Goal: Information Seeking & Learning: Learn about a topic

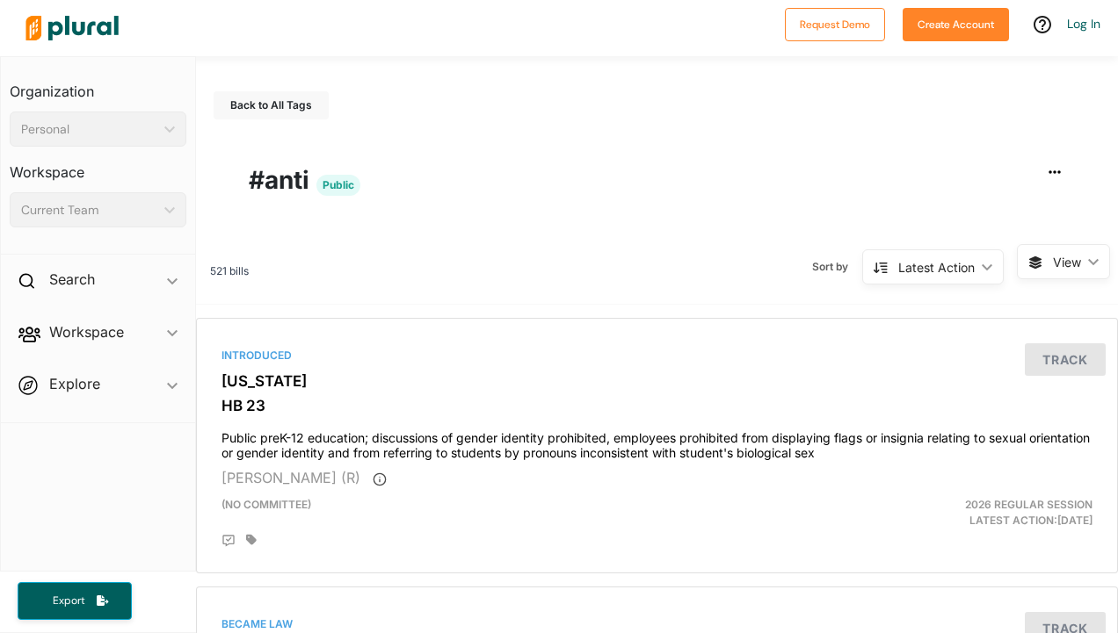
click at [974, 267] on icon "ic_keyboard_arrow_down" at bounding box center [983, 268] width 18 height 8
drag, startPoint x: 798, startPoint y: 339, endPoint x: 805, endPoint y: 333, distance: 9.3
click at [798, 339] on div "Introduced [US_STATE] HB 23 Public preK-12 education; discussions of gender ide…" at bounding box center [657, 446] width 906 height 240
click at [1035, 255] on span "View ic_keyboard_arrow_down" at bounding box center [1063, 261] width 93 height 35
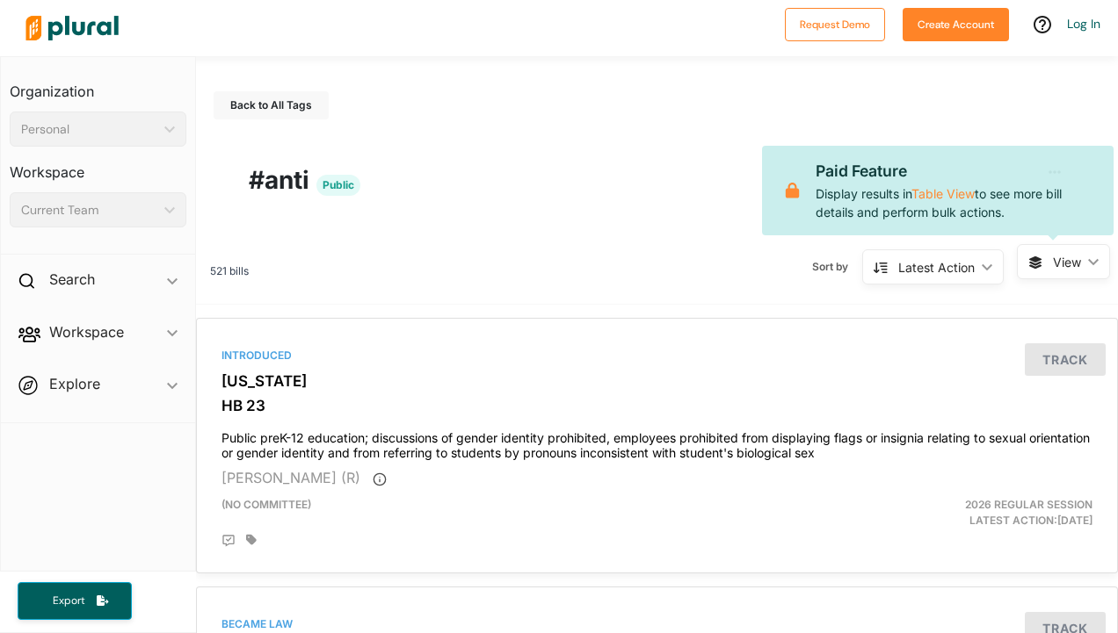
click at [619, 285] on div "Sort by Latest Action ic_keyboard_arrow_down Latest Action Latest Action Alphan…" at bounding box center [633, 267] width 768 height 46
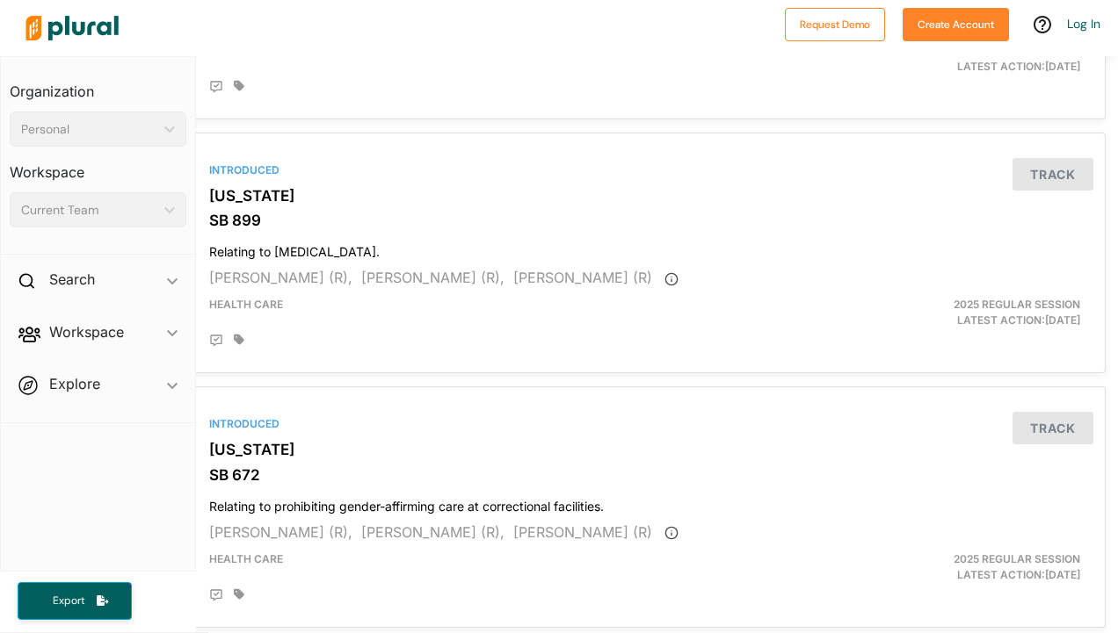
scroll to position [4915, 12]
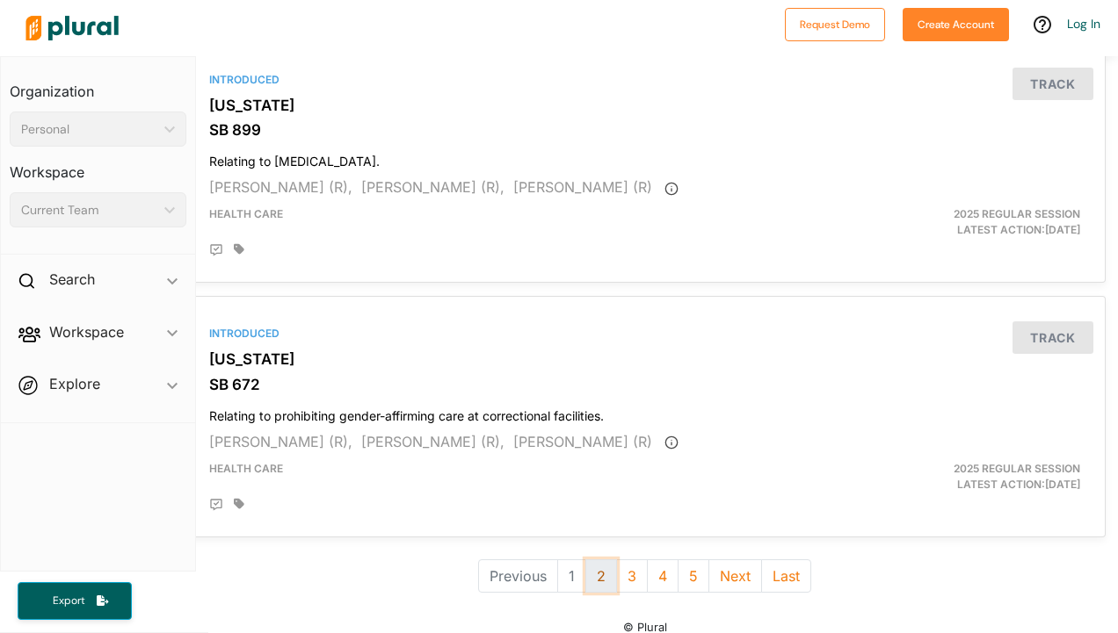
click at [590, 560] on button "2" at bounding box center [601, 576] width 32 height 33
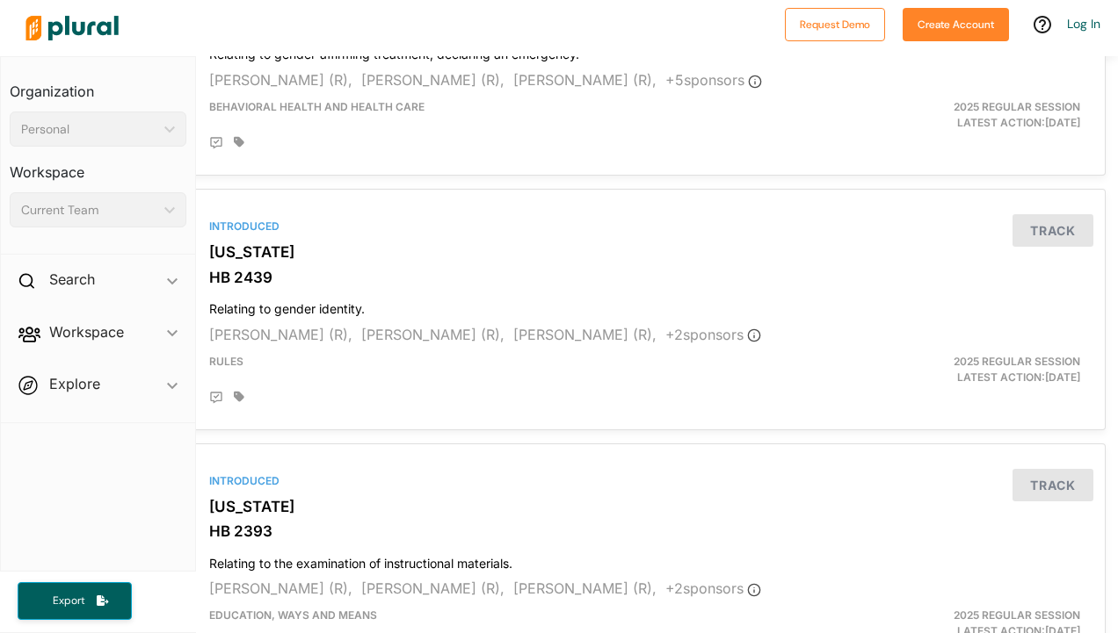
scroll to position [0, 12]
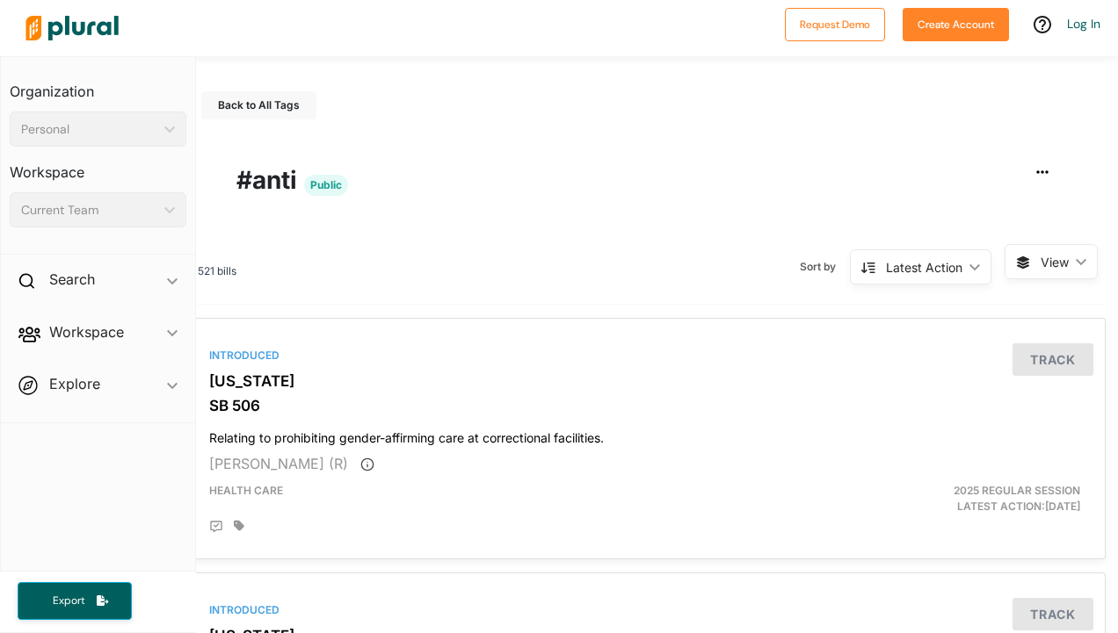
click at [962, 264] on icon "ic_keyboard_arrow_down" at bounding box center [971, 268] width 18 height 8
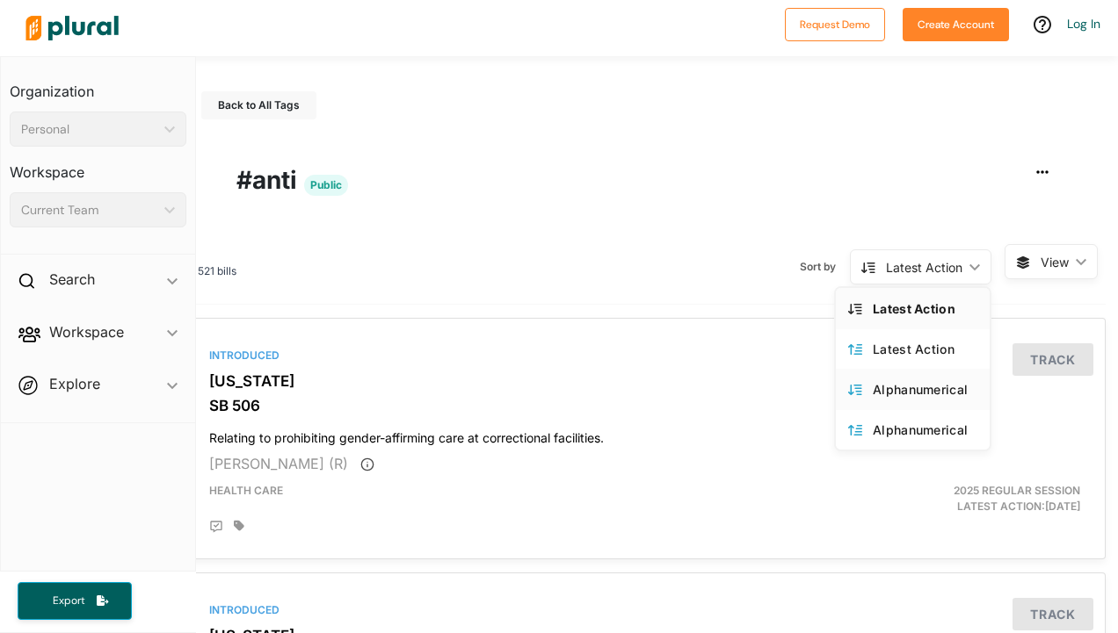
click at [897, 382] on div "Alphanumerical" at bounding box center [924, 389] width 105 height 15
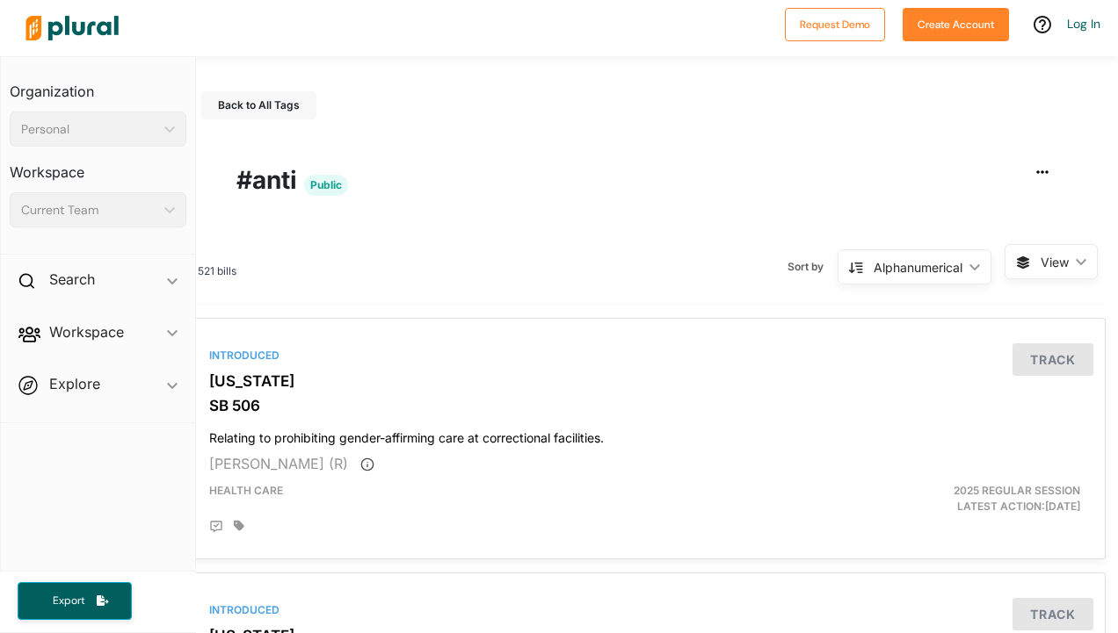
click at [962, 264] on icon "ic_keyboard_arrow_down" at bounding box center [971, 268] width 18 height 8
click at [888, 431] on div "Alphanumerical" at bounding box center [924, 430] width 105 height 15
click at [966, 264] on icon "ic_keyboard_arrow_down" at bounding box center [971, 268] width 18 height 8
click at [893, 373] on link "Alphanumerical" at bounding box center [913, 389] width 154 height 40
click at [954, 260] on div "Alphanumerical ic_keyboard_arrow_down" at bounding box center [914, 267] width 154 height 35
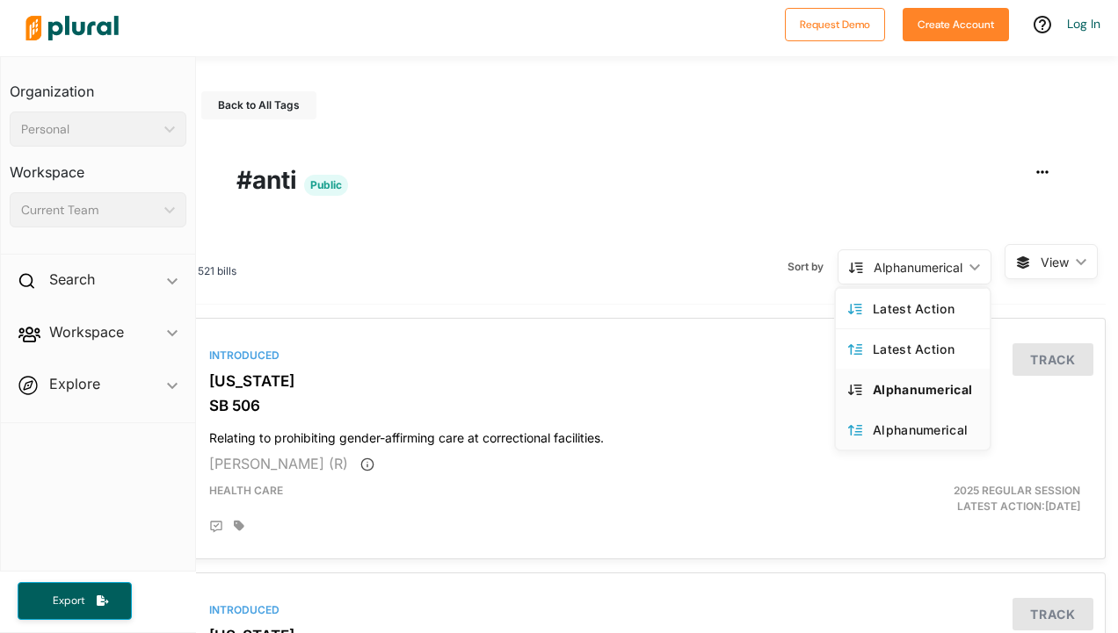
click at [885, 416] on link "Alphanumerical" at bounding box center [913, 429] width 154 height 40
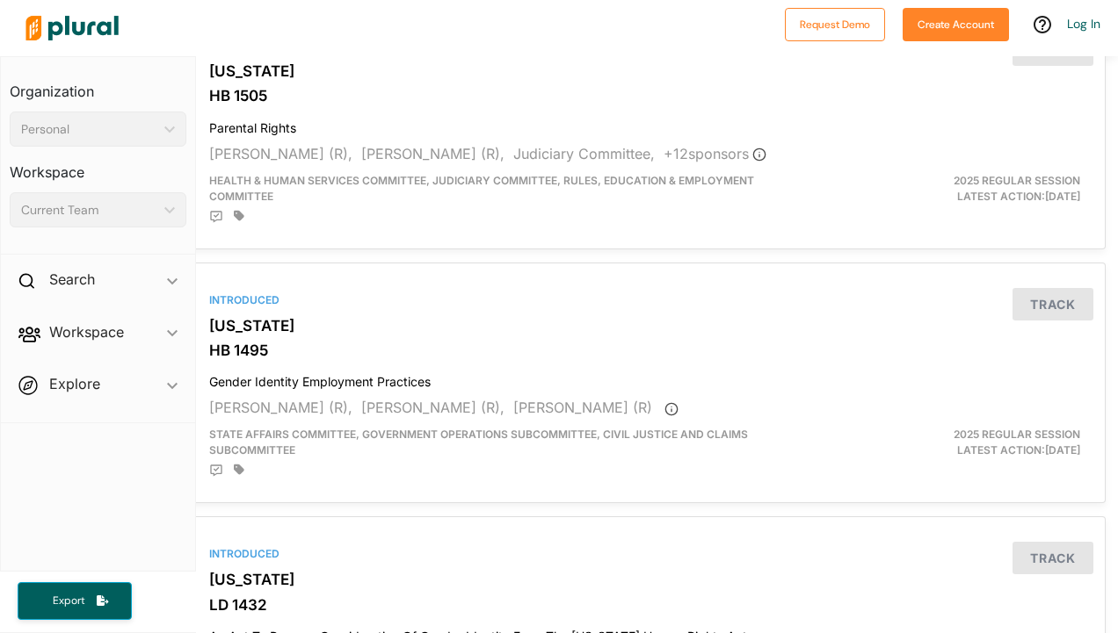
scroll to position [4915, 12]
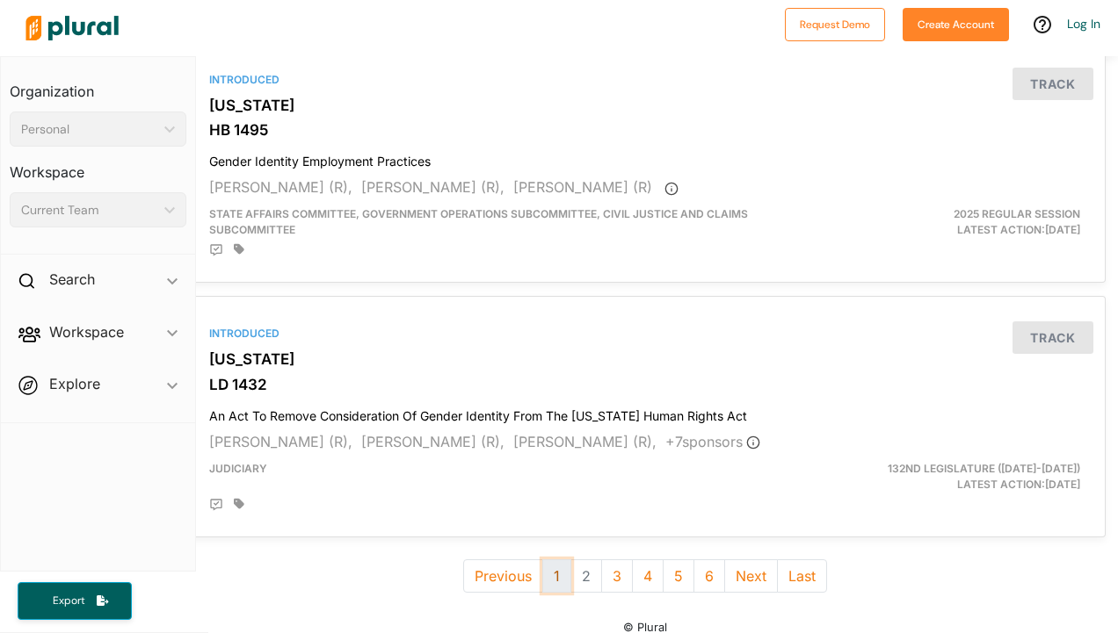
click at [542, 560] on button "1" at bounding box center [556, 576] width 29 height 33
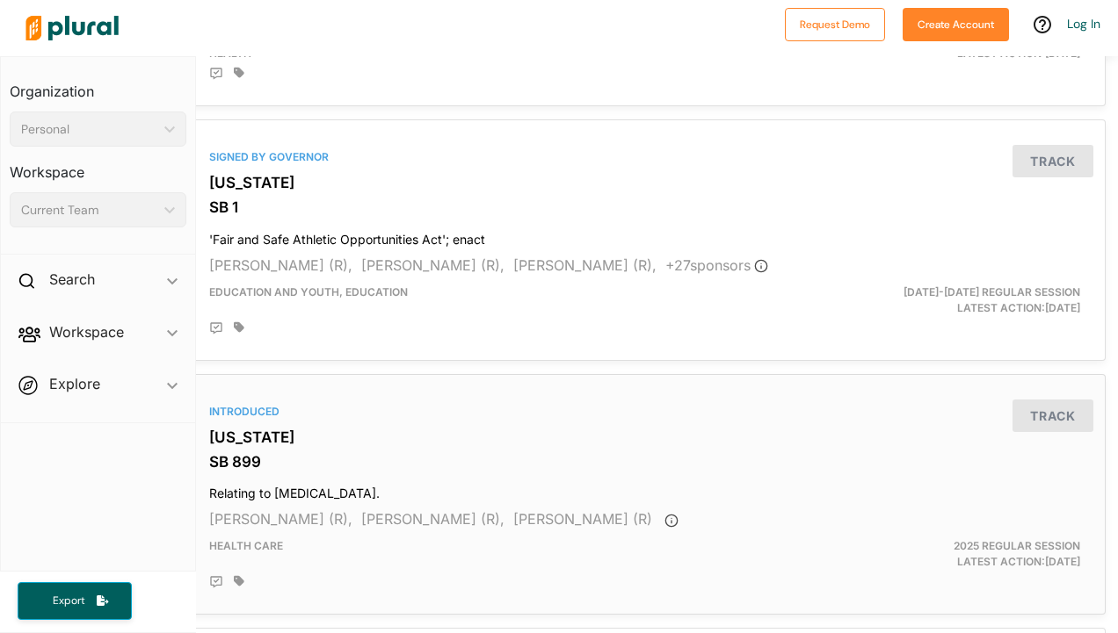
scroll to position [4915, 12]
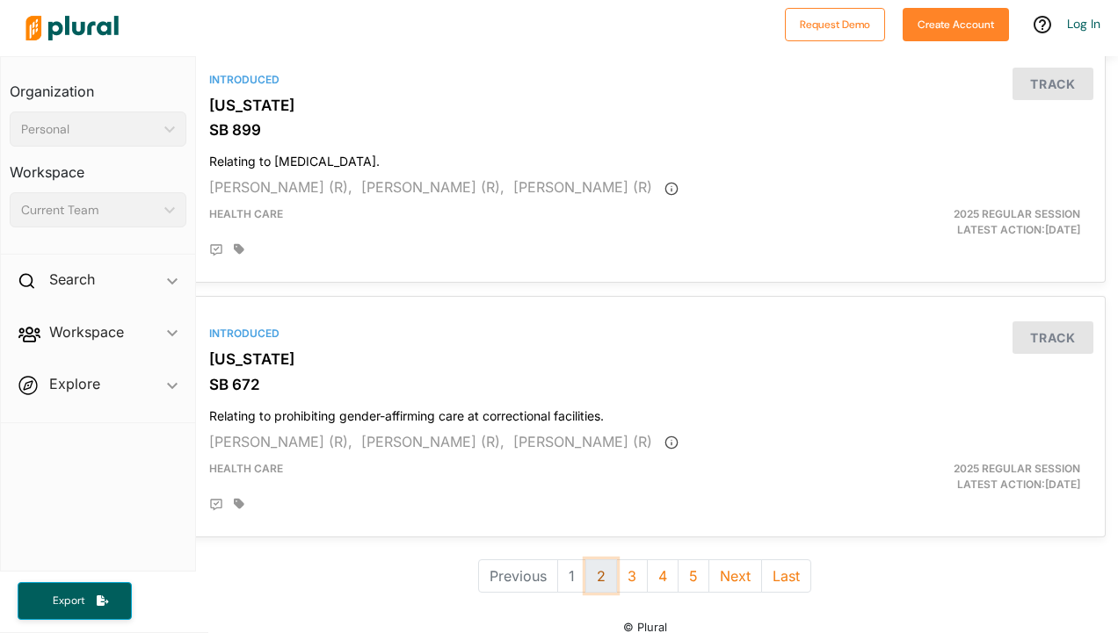
click at [591, 560] on button "2" at bounding box center [601, 576] width 32 height 33
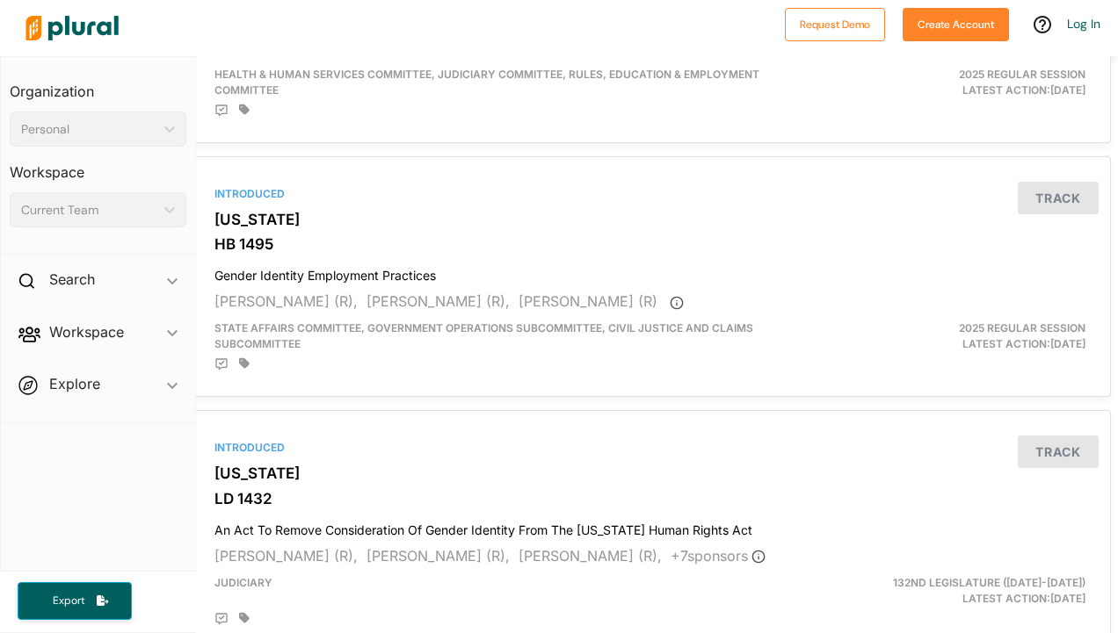
scroll to position [4915, 7]
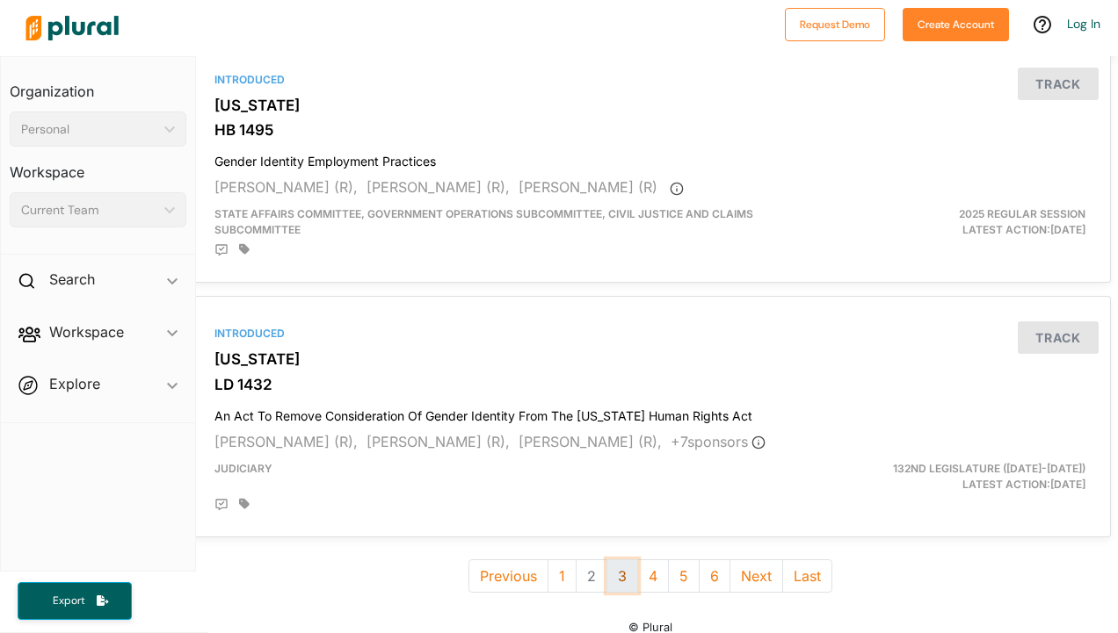
click at [617, 560] on button "3" at bounding box center [622, 576] width 32 height 33
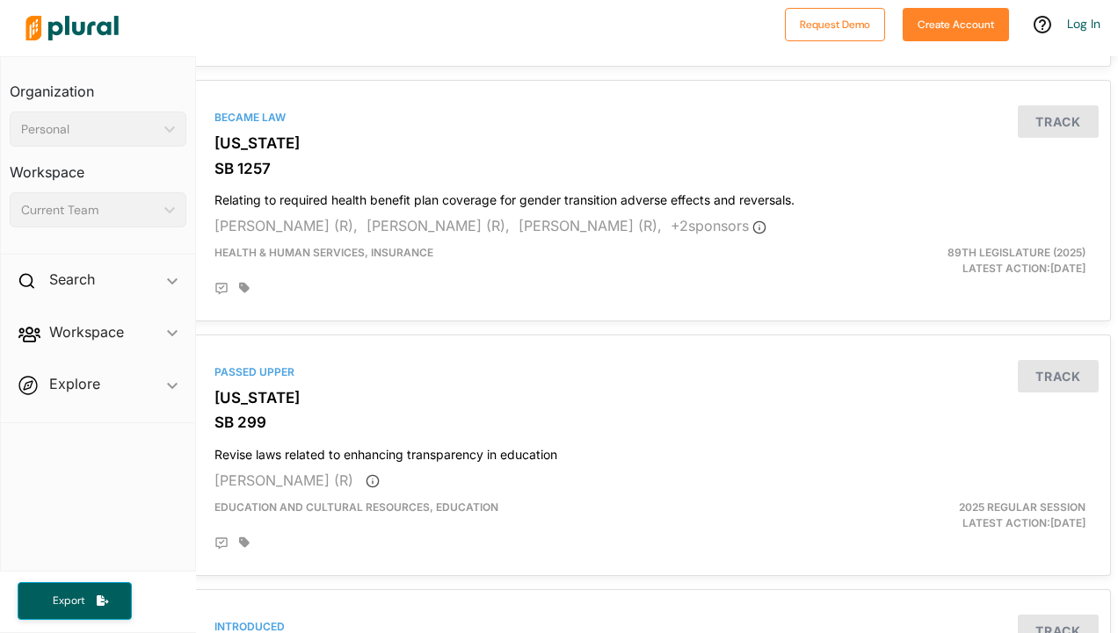
scroll to position [4901, 7]
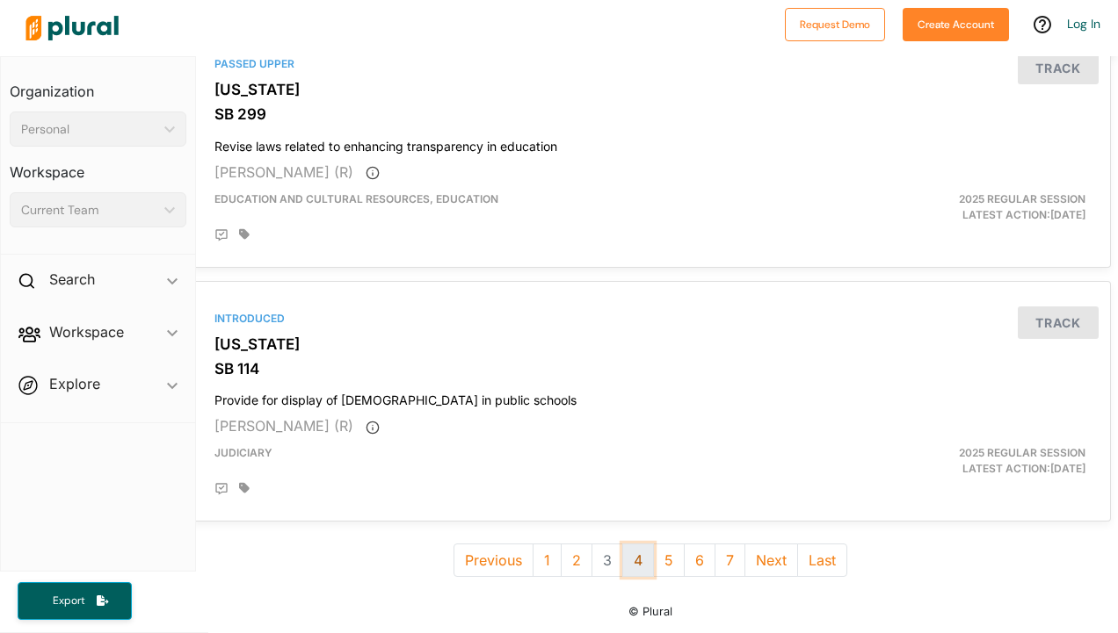
click at [634, 546] on button "4" at bounding box center [638, 560] width 32 height 33
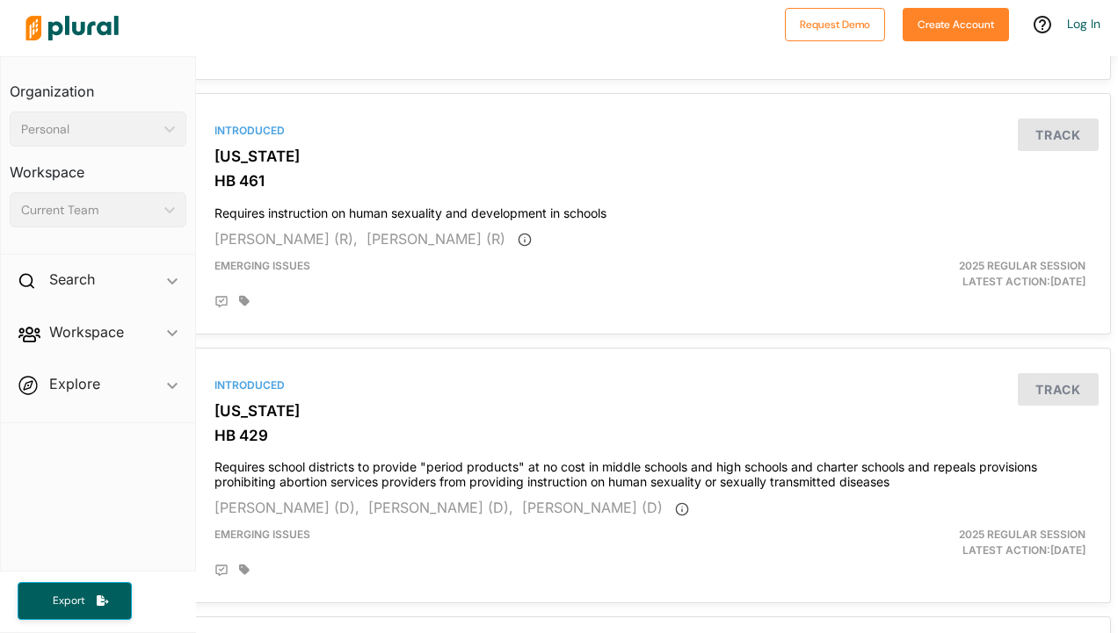
scroll to position [4885, 7]
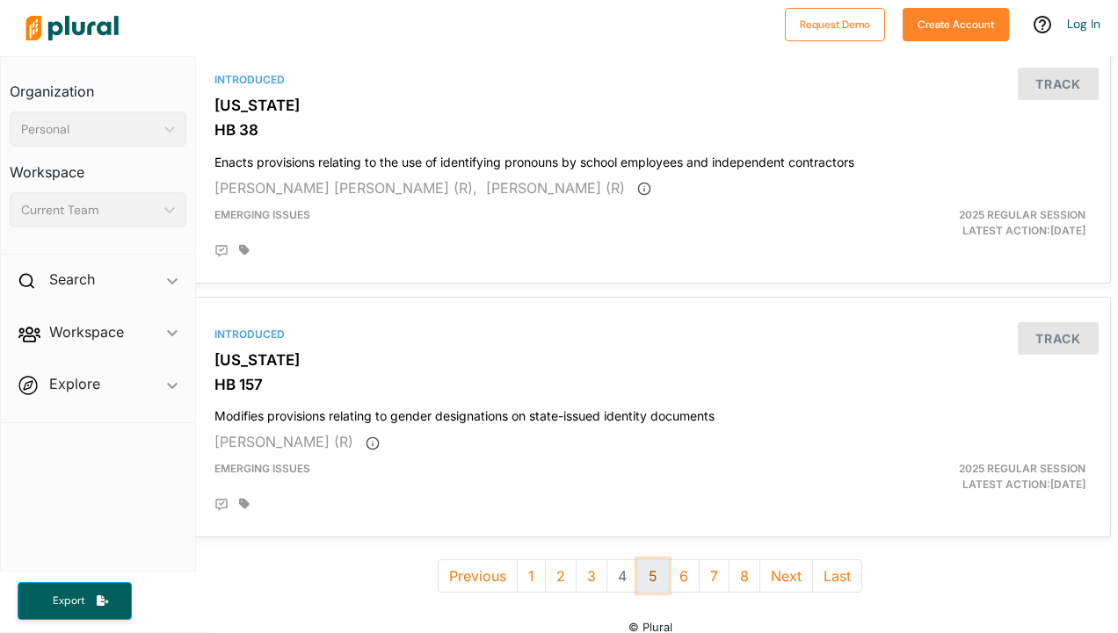
click at [643, 560] on button "5" at bounding box center [653, 576] width 32 height 33
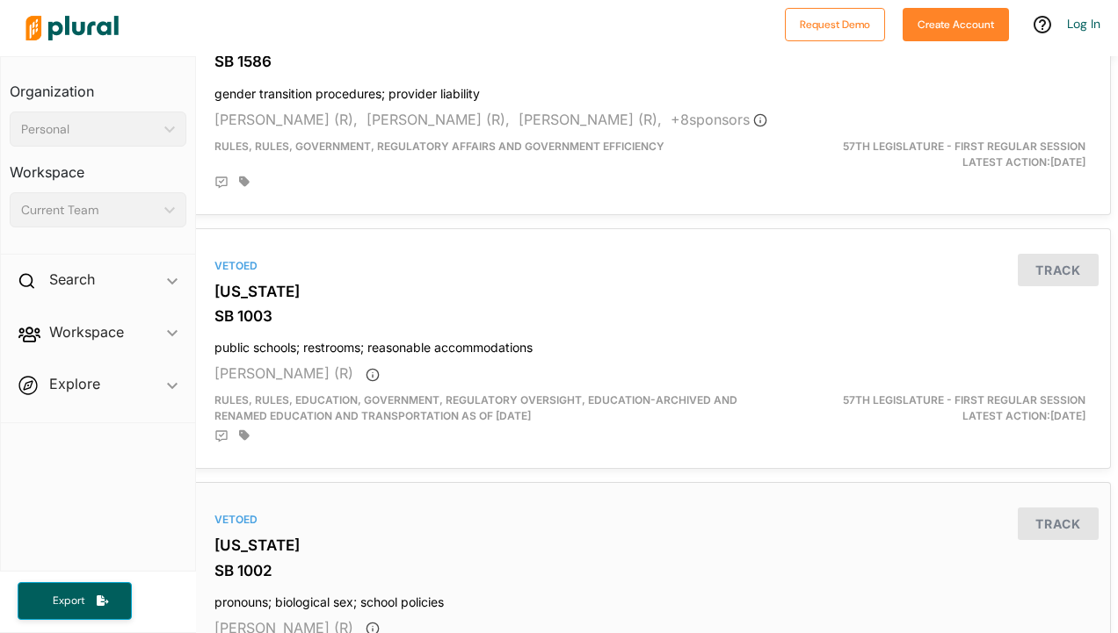
scroll to position [4945, 7]
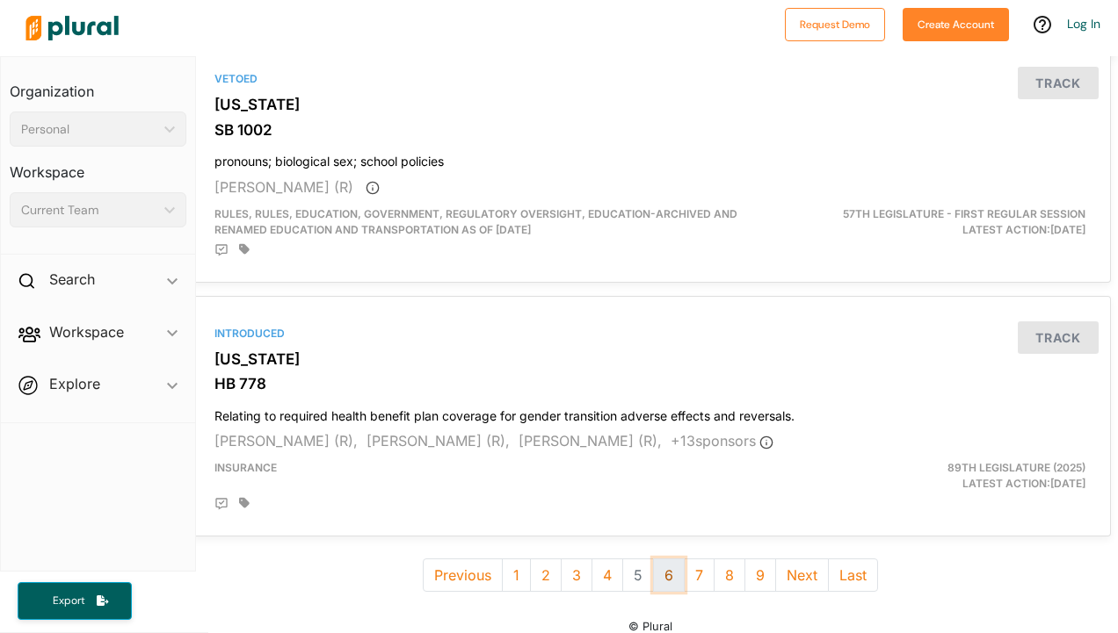
click at [659, 559] on button "6" at bounding box center [669, 575] width 32 height 33
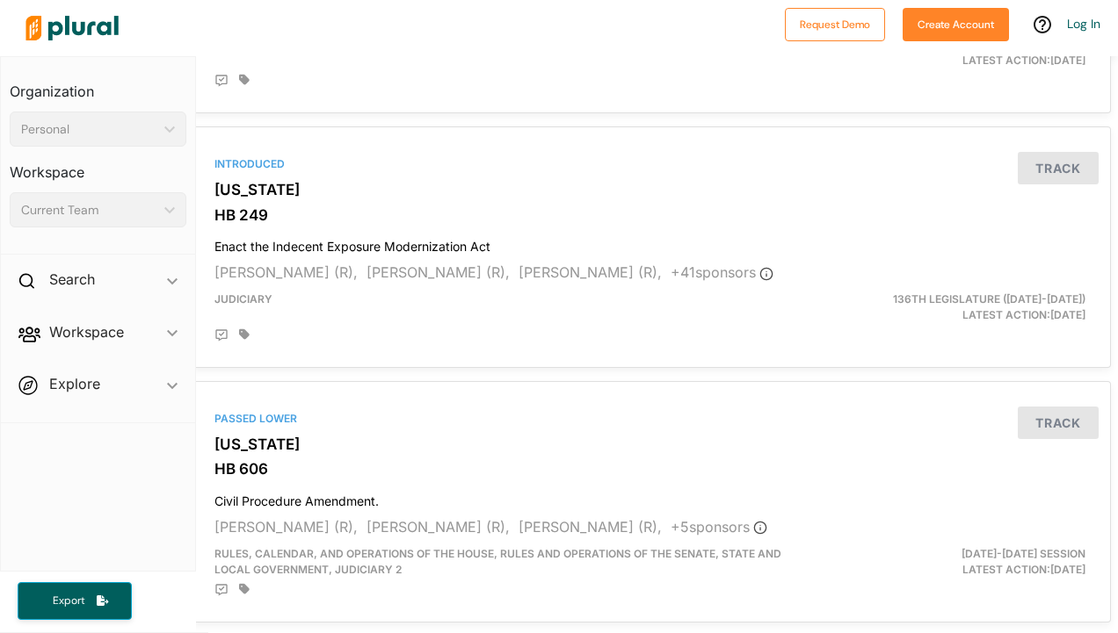
scroll to position [1494, 7]
